Goal: Navigation & Orientation: Find specific page/section

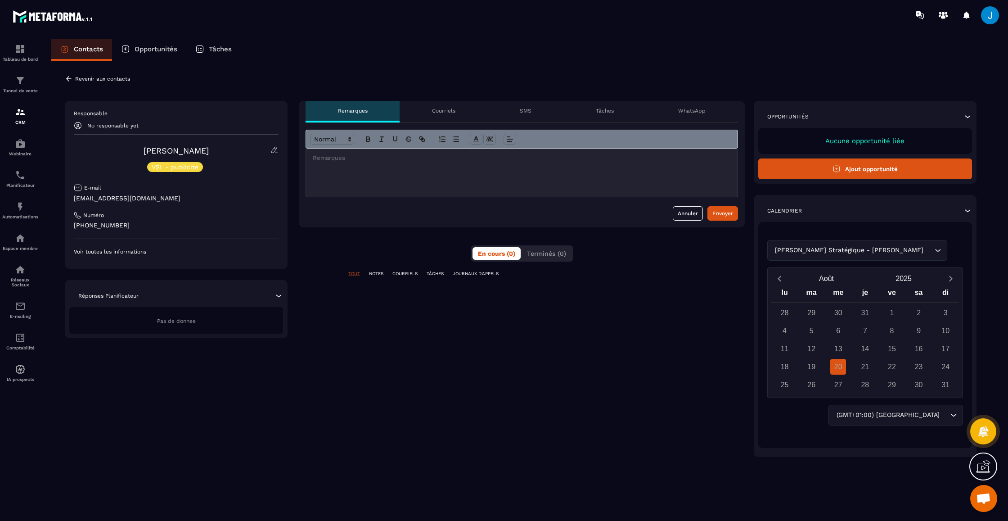
click at [455, 112] on p "Courriels" at bounding box center [443, 110] width 23 height 7
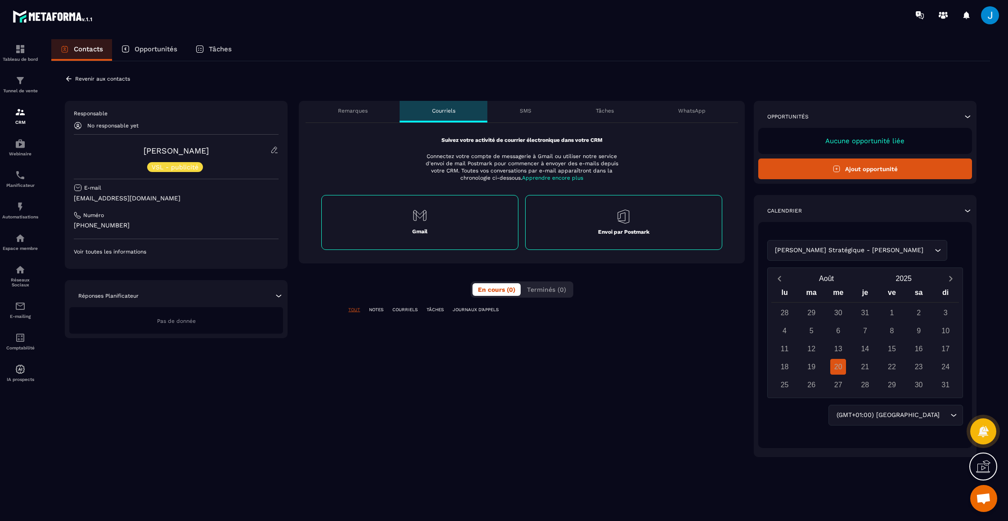
click at [352, 112] on p "Remarques" at bounding box center [353, 110] width 30 height 7
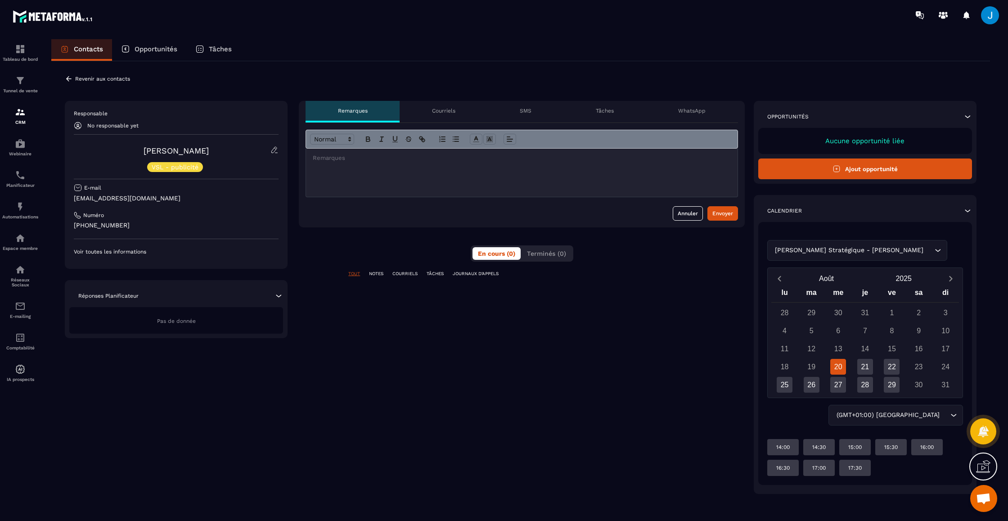
click at [108, 250] on p "Voir toutes les informations" at bounding box center [176, 251] width 205 height 7
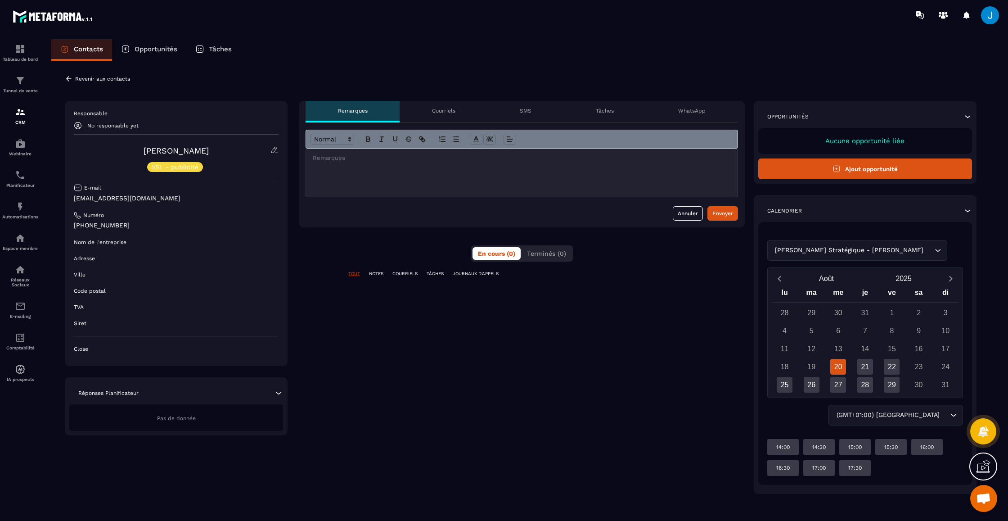
click at [253, 418] on div "Pas de donnée" at bounding box center [176, 417] width 214 height 27
click at [274, 149] on icon at bounding box center [275, 150] width 8 height 8
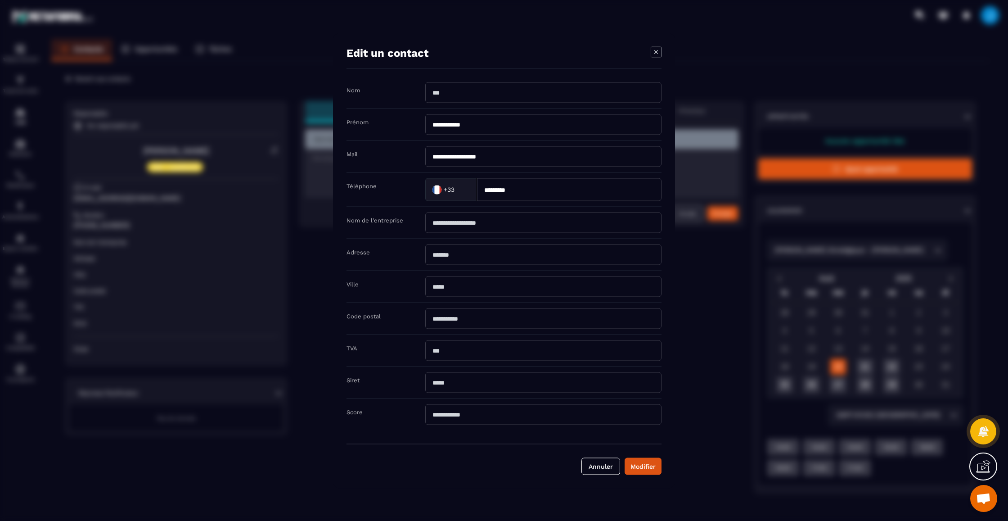
click at [660, 50] on icon "Modal window" at bounding box center [656, 51] width 11 height 11
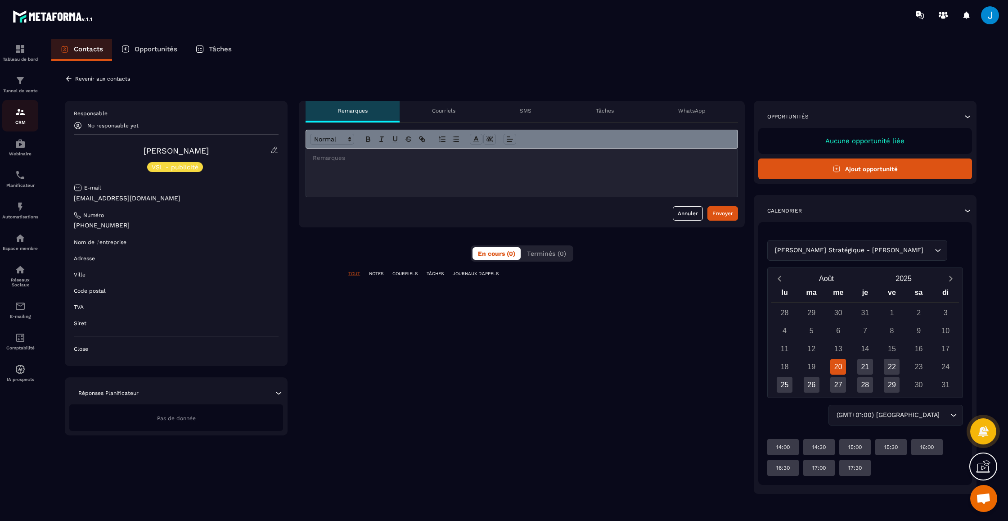
click at [16, 114] on img at bounding box center [20, 112] width 11 height 11
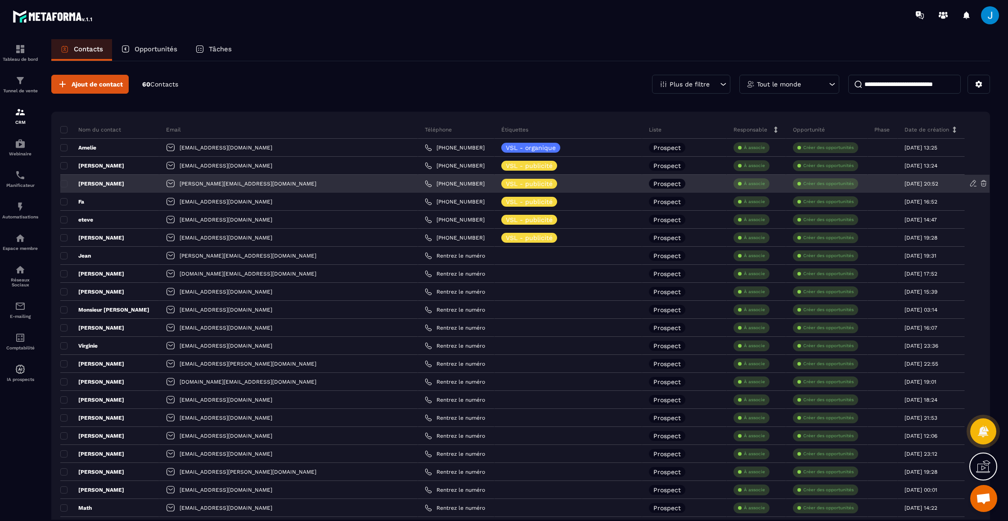
click at [82, 185] on p "[PERSON_NAME]" at bounding box center [92, 183] width 64 height 7
